Goal: Navigation & Orientation: Find specific page/section

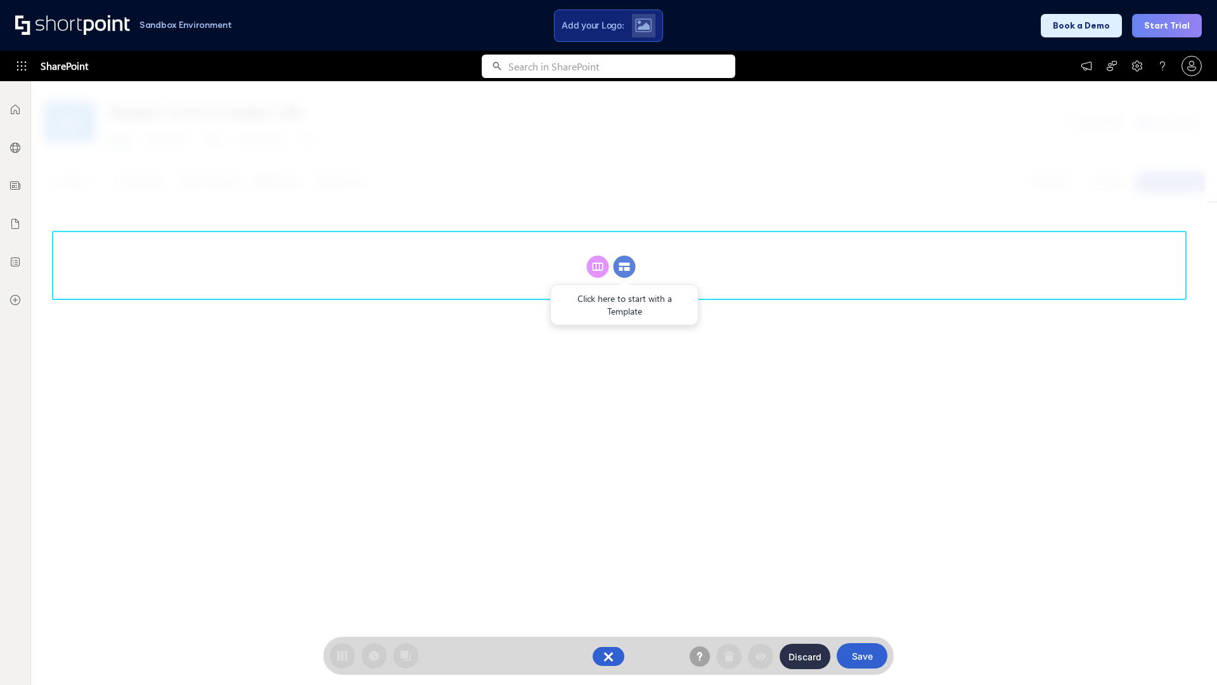
click at [624, 266] on circle at bounding box center [625, 266] width 22 height 22
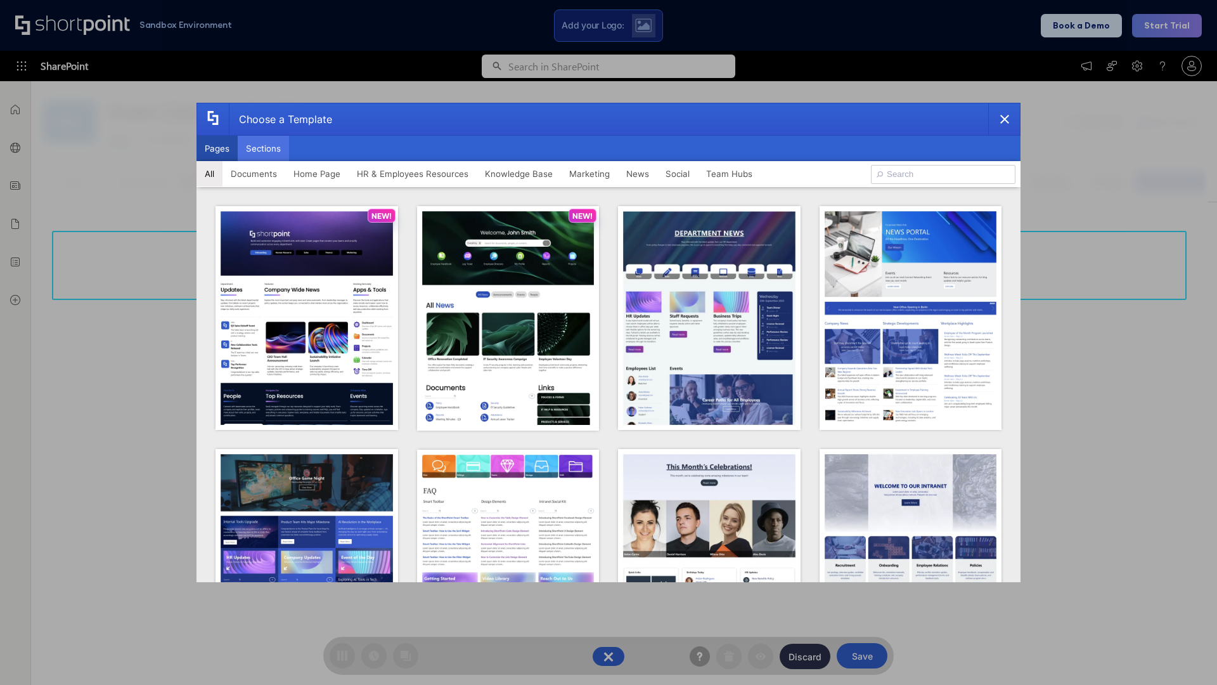
click at [263, 148] on button "Sections" at bounding box center [263, 148] width 51 height 25
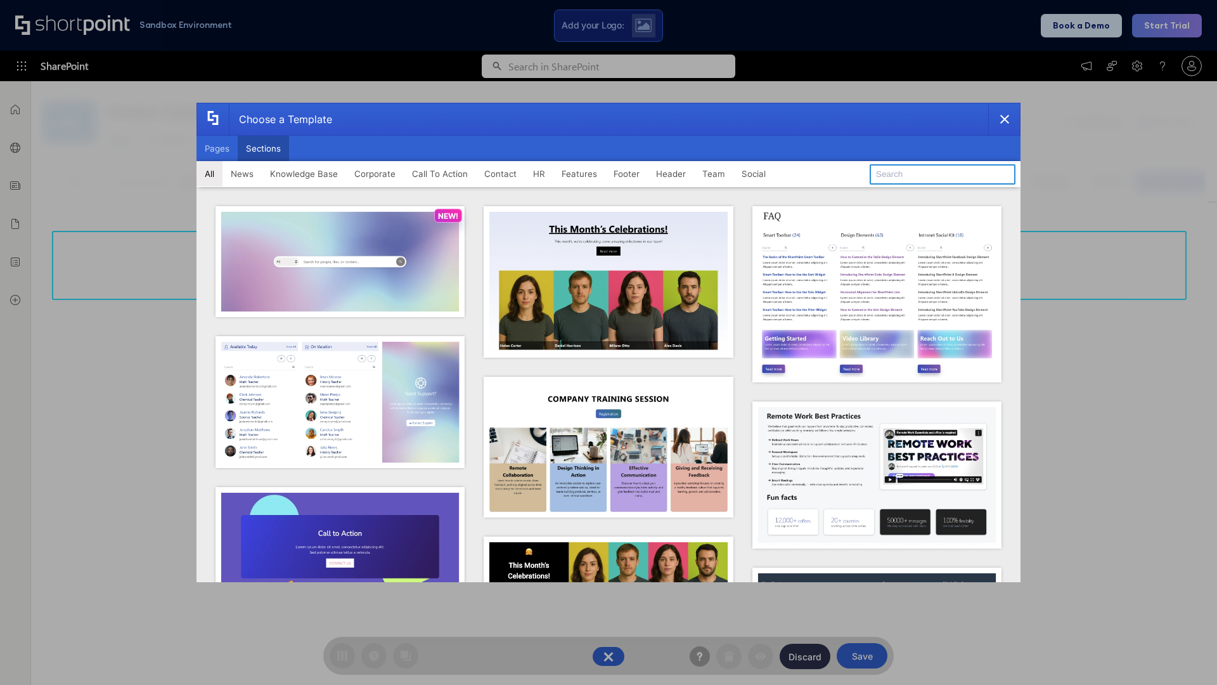
type input "Healthcare Events"
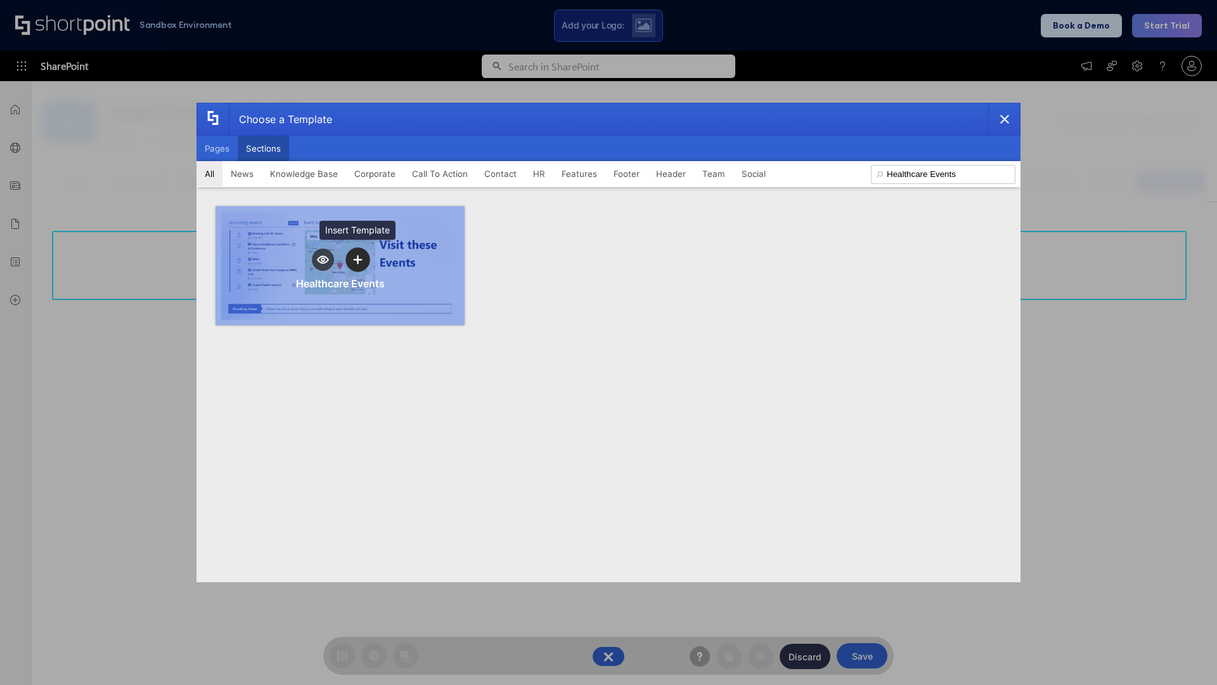
click at [358, 259] on icon "template selector" at bounding box center [357, 259] width 9 height 9
